Goal: Information Seeking & Learning: Learn about a topic

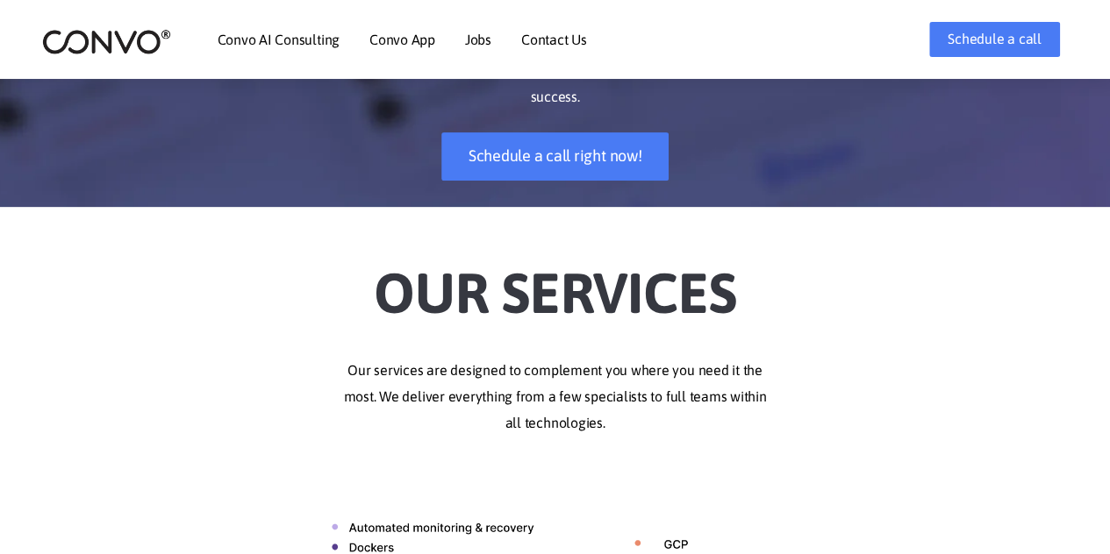
scroll to position [526, 0]
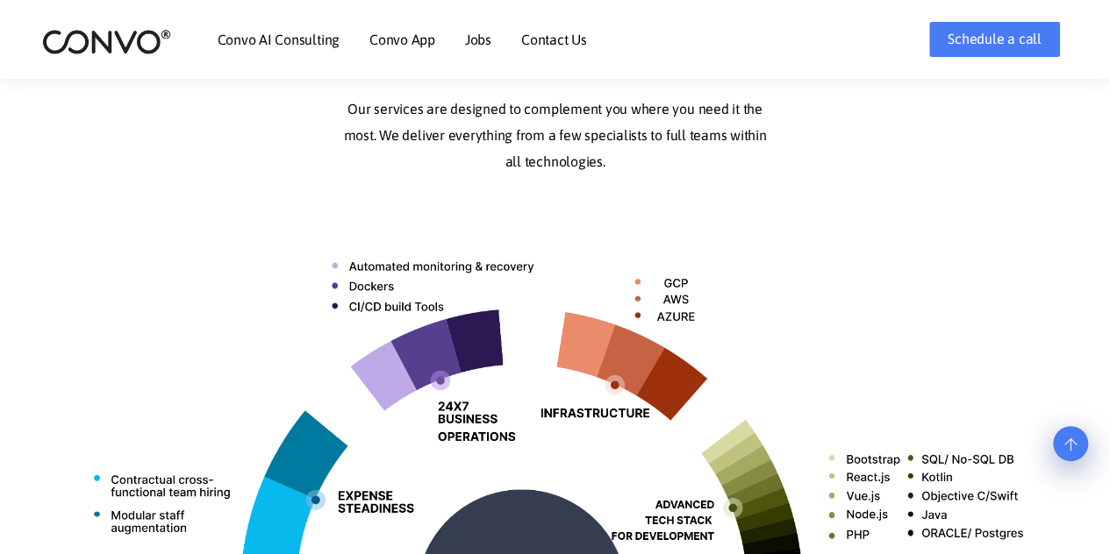
click at [132, 34] on img at bounding box center [106, 41] width 129 height 27
click at [972, 39] on link "Schedule a call" at bounding box center [994, 39] width 130 height 35
click at [321, 44] on link "Convo AI Consulting" at bounding box center [279, 39] width 122 height 14
click at [481, 41] on link "Jobs" at bounding box center [478, 39] width 26 height 14
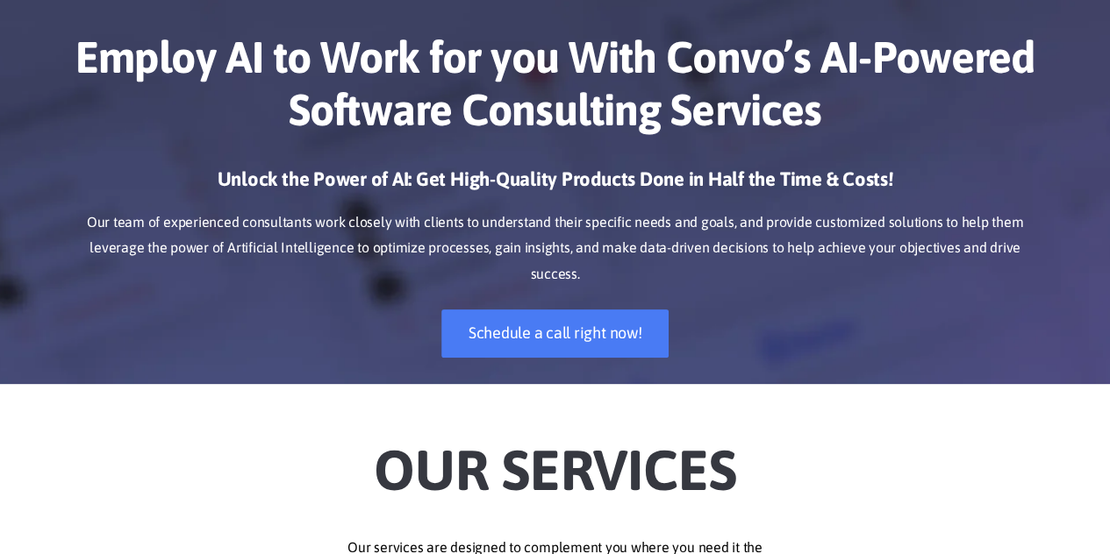
scroll to position [0, 0]
